Goal: Information Seeking & Learning: Check status

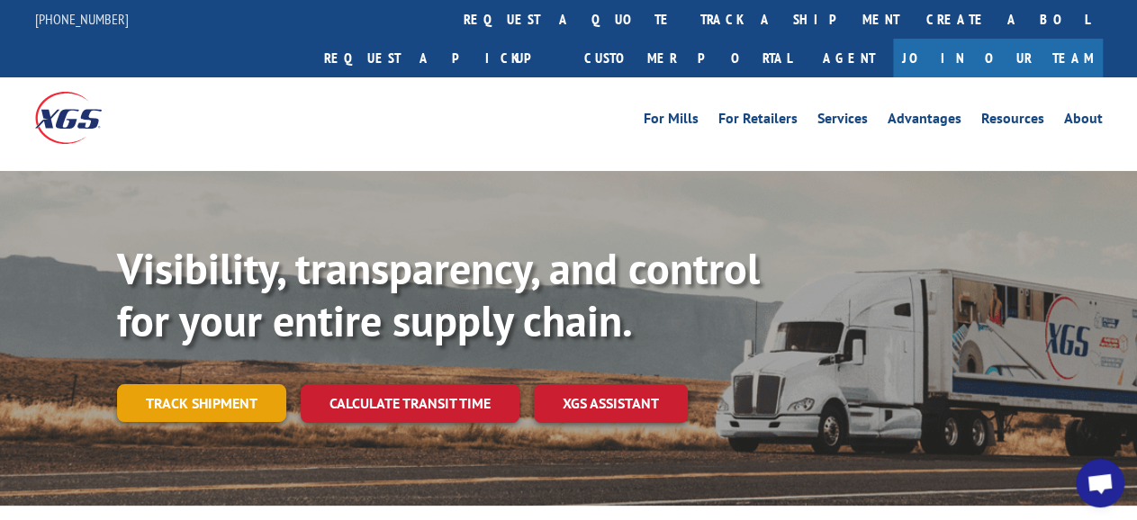
click at [207, 384] on link "Track shipment" at bounding box center [201, 403] width 169 height 38
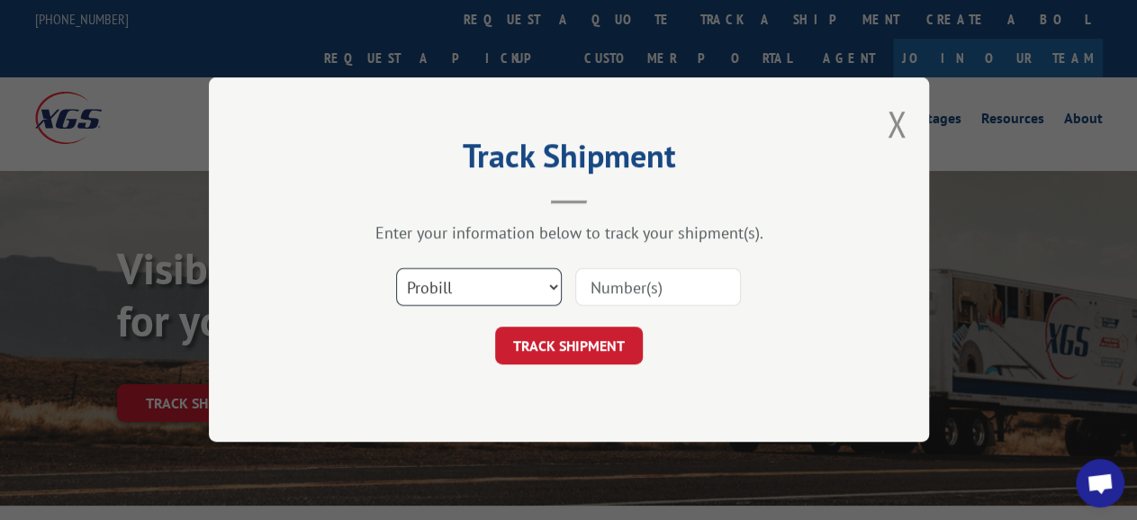
click at [396, 269] on select "Select category... Probill BOL PO" at bounding box center [479, 288] width 166 height 38
select select "bol"
click option "BOL" at bounding box center [0, 0] width 0 height 0
click at [631, 285] on input at bounding box center [658, 288] width 166 height 38
paste input "8152025"
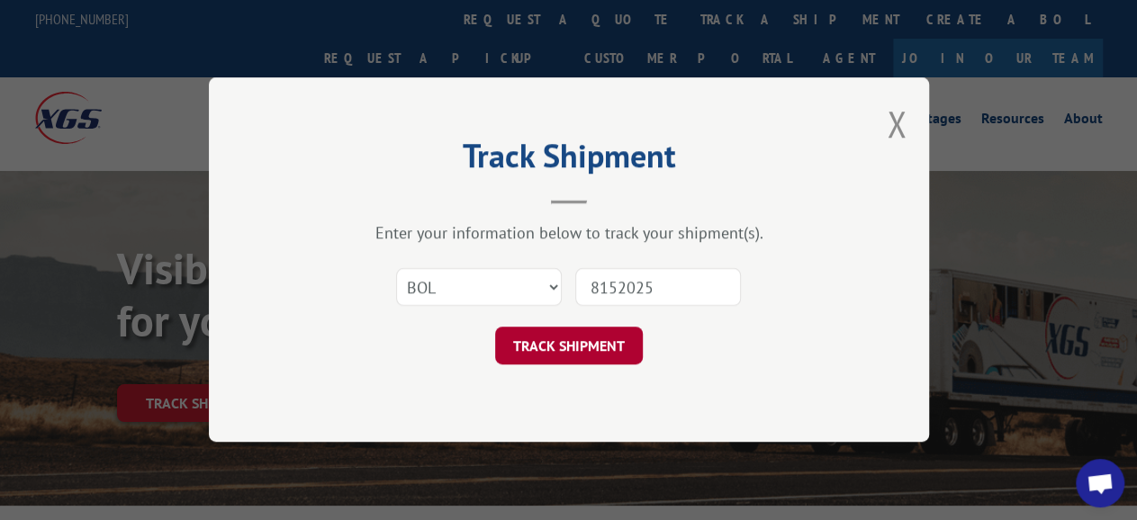
type input "8152025"
click at [592, 337] on button "TRACK SHIPMENT" at bounding box center [569, 347] width 148 height 38
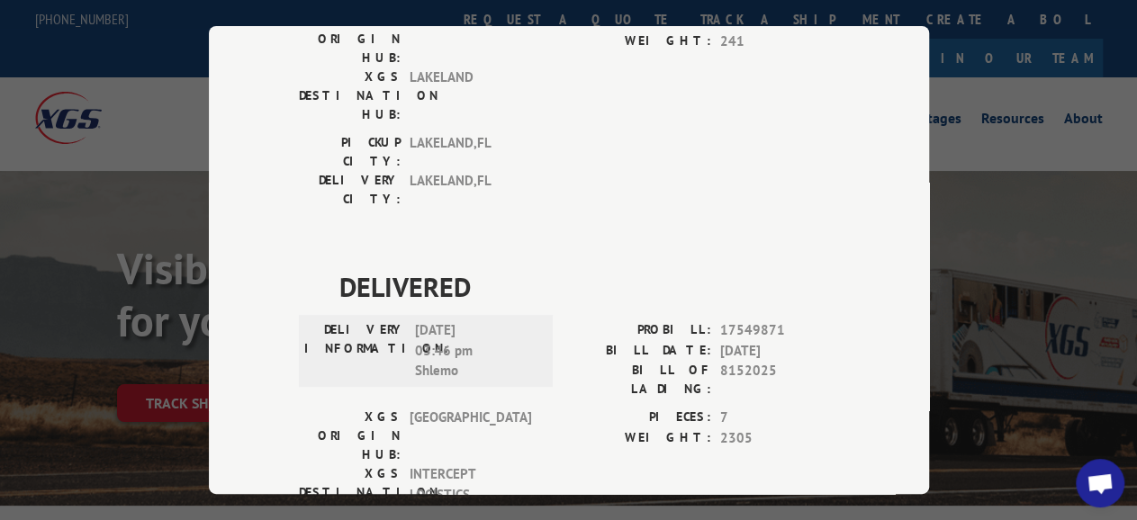
scroll to position [330, 0]
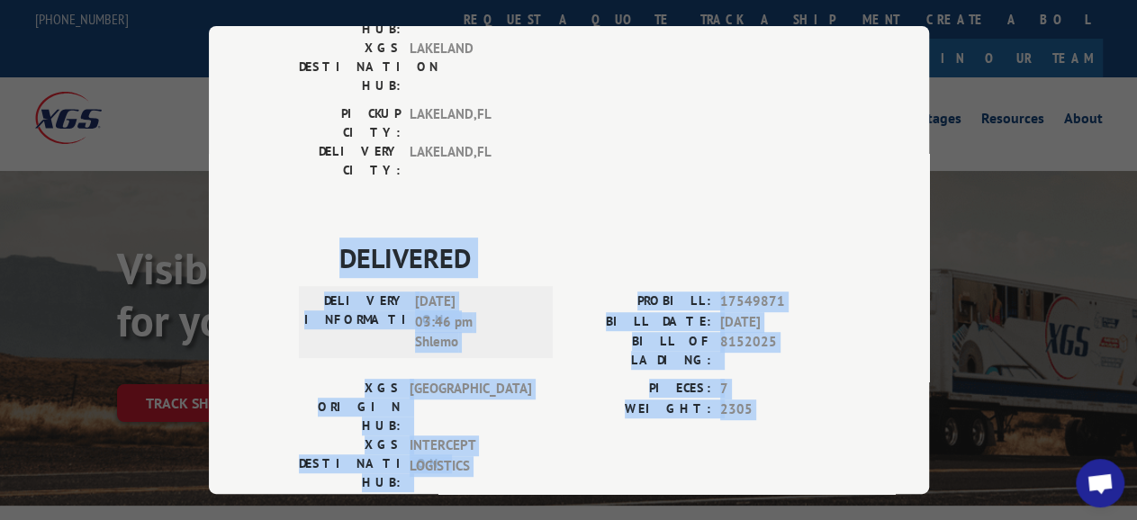
drag, startPoint x: 293, startPoint y: 113, endPoint x: 562, endPoint y: 374, distance: 373.7
click at [545, 384] on div "Track Shipment DELIVERED DELIVERY INFORMATION: [DATE] 01:20 am [PERSON_NAME] PR…" at bounding box center [569, 260] width 720 height 468
copy div "DELIVERED DELIVERY INFORMATION: [DATE] 03:46 pm Shlemo PROBILL: 17549871 BILL D…"
